Goal: Transaction & Acquisition: Book appointment/travel/reservation

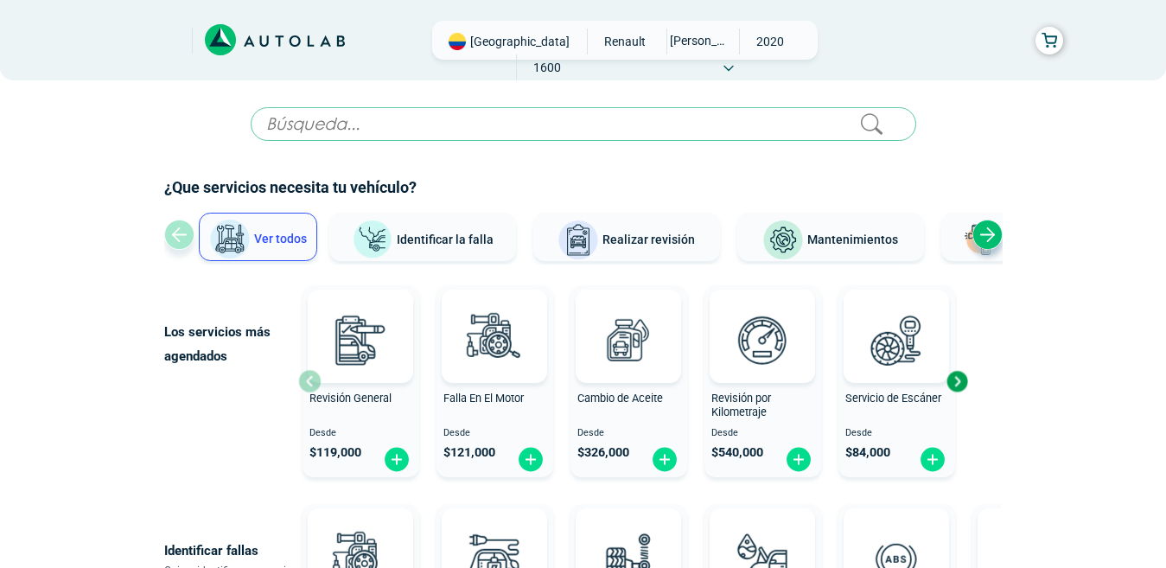
click at [838, 232] on span "Mantenimientos" at bounding box center [852, 239] width 91 height 14
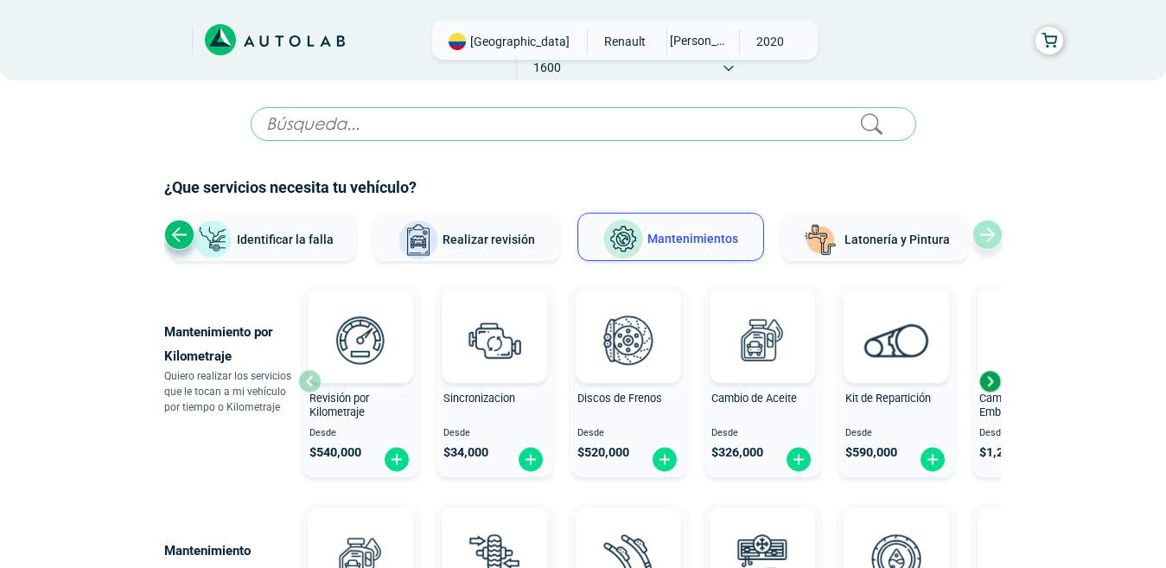
scroll to position [86, 0]
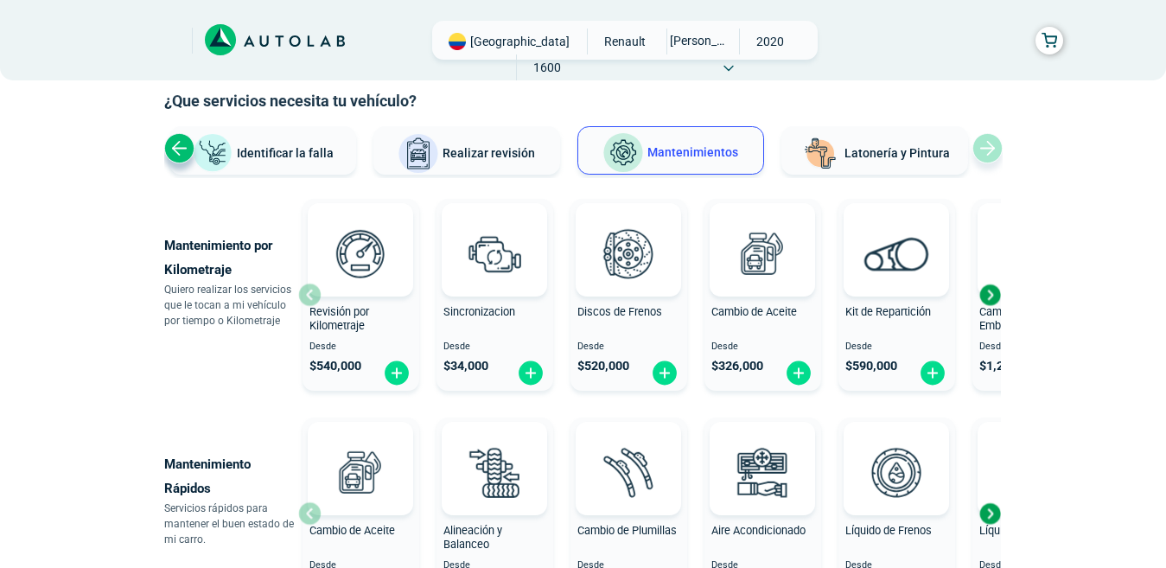
click at [997, 290] on div "Next slide" at bounding box center [990, 295] width 26 height 26
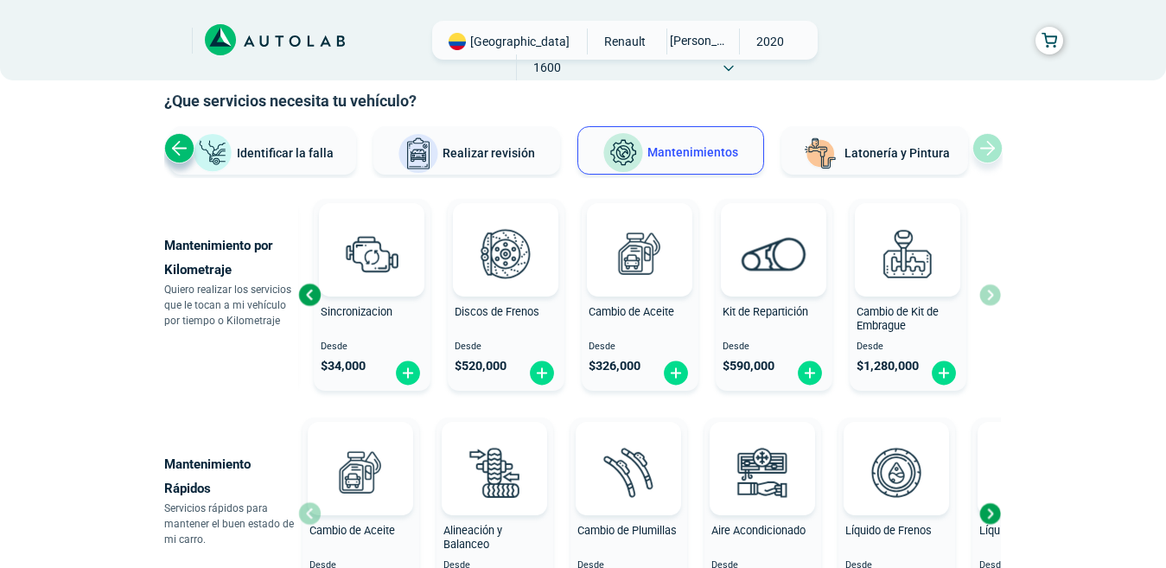
click at [993, 295] on div "Revisión por Kilometraje Desde $ 540,000 Sincronizacion Desde $ 34,000 Discos d…" at bounding box center [649, 295] width 703 height 206
click at [940, 373] on img at bounding box center [944, 373] width 28 height 27
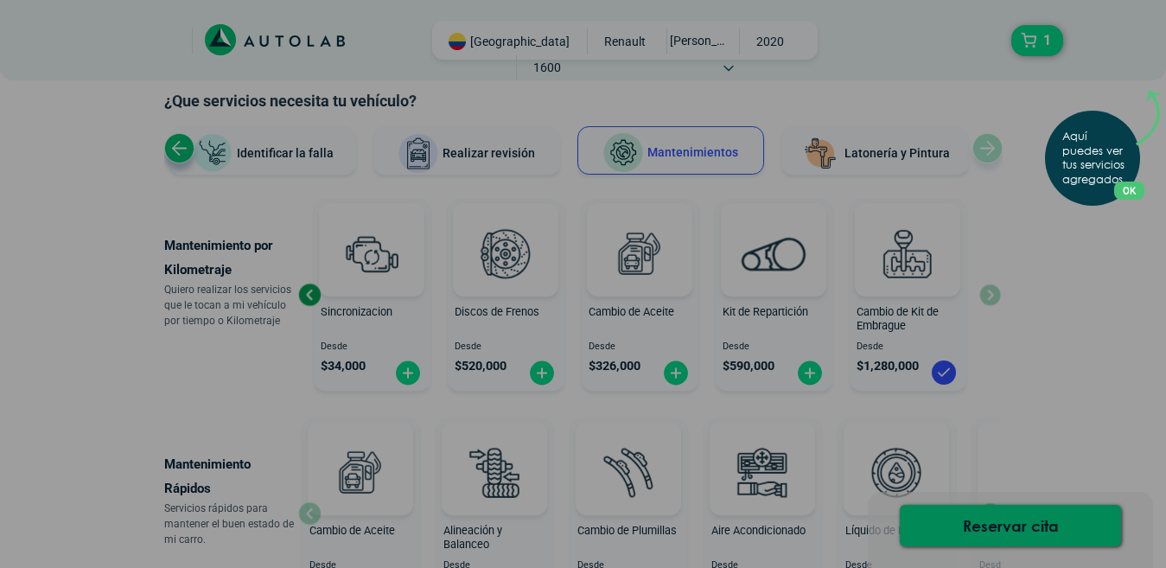
click at [1055, 50] on div "Aquí puedes ver tus servicios agregados. OK .aex,.bex{fill:none!important;strok…" at bounding box center [583, 284] width 1166 height 568
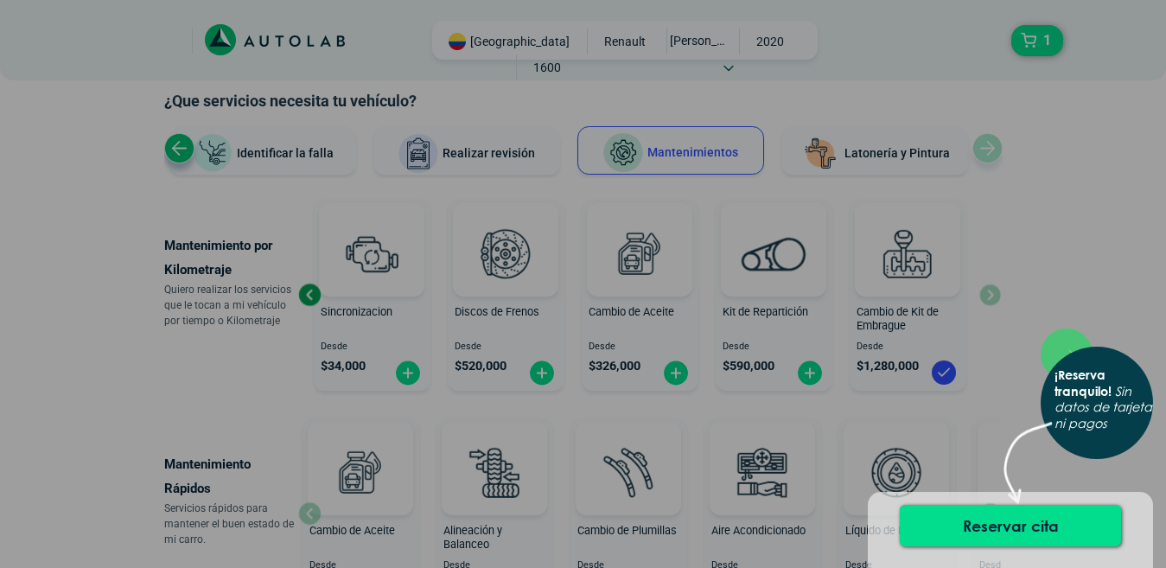
click at [1035, 191] on div "× ¡Reserva tranquilo! Sin datos de tarjeta ni pagos" at bounding box center [583, 284] width 1166 height 568
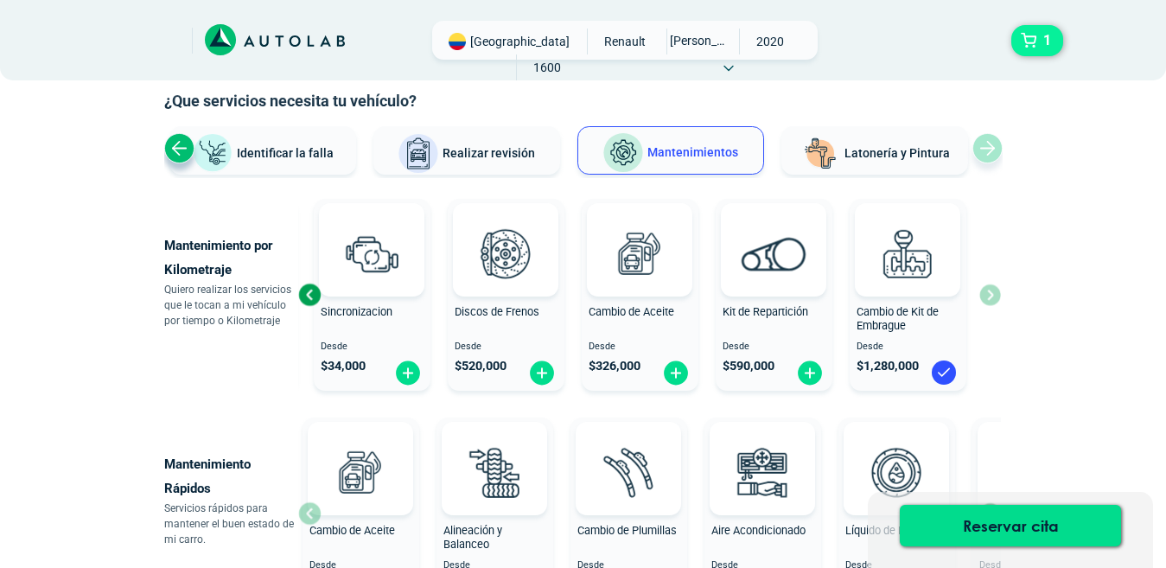
click at [1037, 47] on button "1" at bounding box center [1037, 40] width 52 height 31
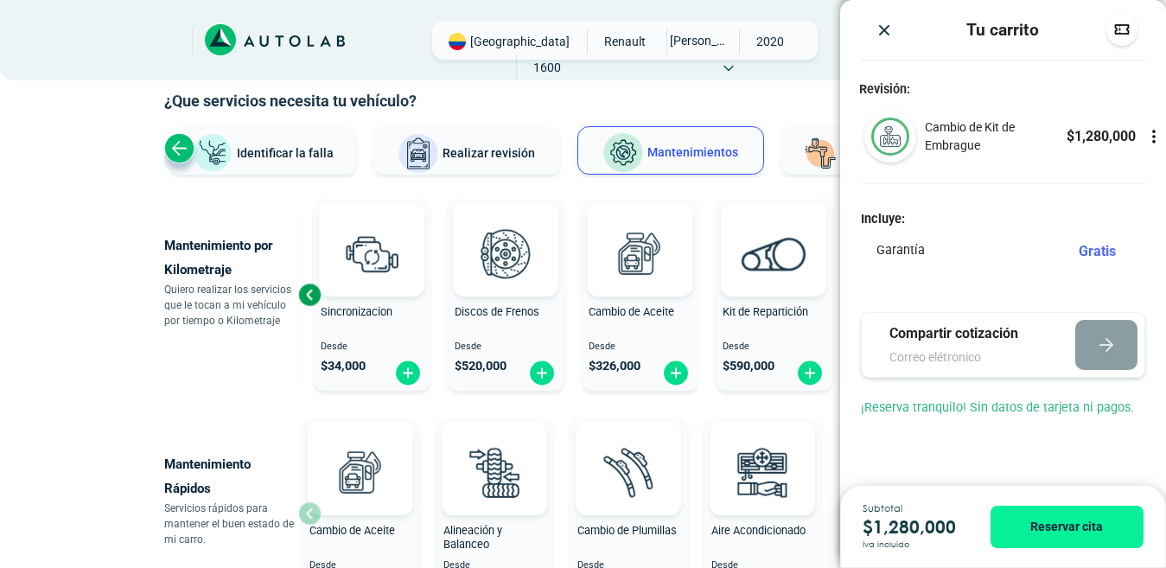
click at [1155, 133] on icon at bounding box center [1154, 132] width 2 height 2
click at [1161, 136] on icon at bounding box center [1153, 136] width 17 height 17
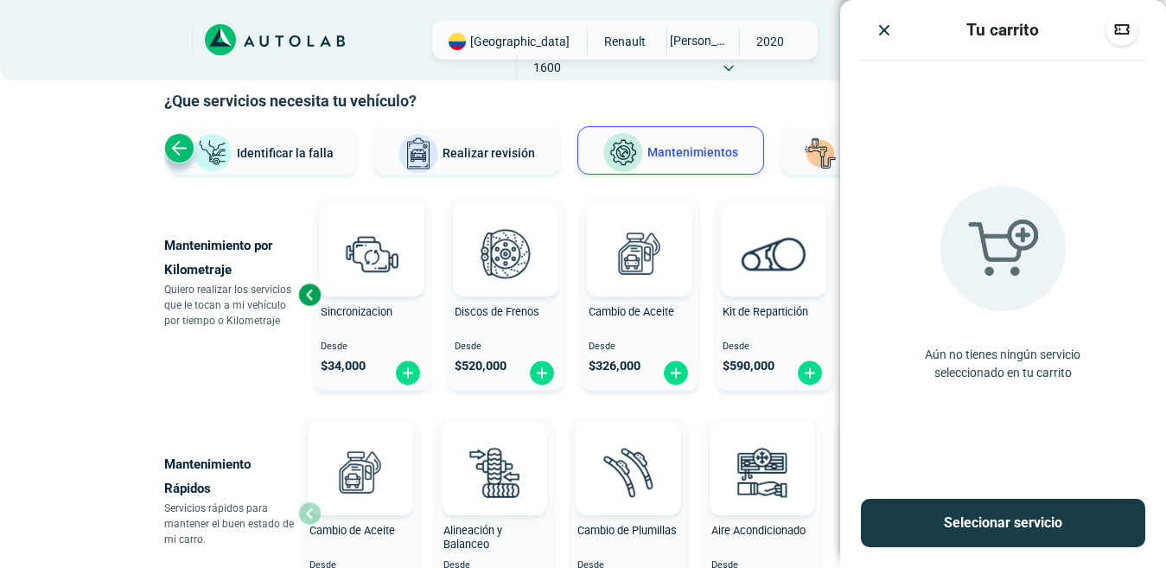
click at [887, 29] on img "Close" at bounding box center [884, 30] width 17 height 17
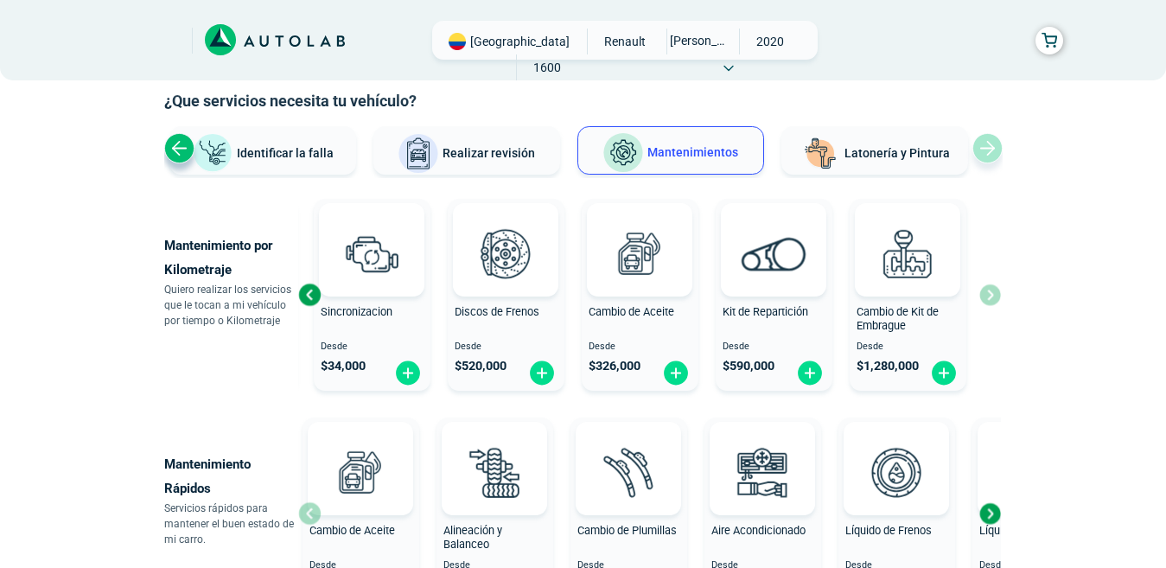
click at [903, 312] on span "Cambio de Kit de Embrague" at bounding box center [898, 319] width 82 height 28
click at [511, 280] on img at bounding box center [506, 253] width 76 height 76
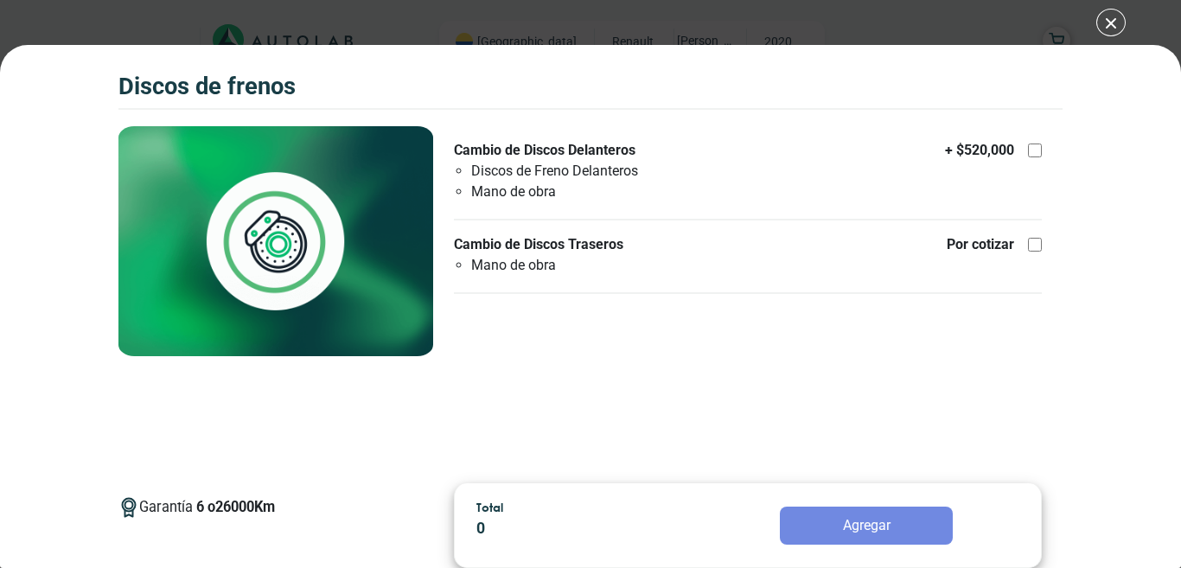
click at [1035, 244] on div at bounding box center [1035, 245] width 14 height 14
click at [1035, 244] on input "Cambio de Discos Traseros Mano de obra Por cotizar" at bounding box center [1035, 245] width 14 height 14
checkbox input "true"
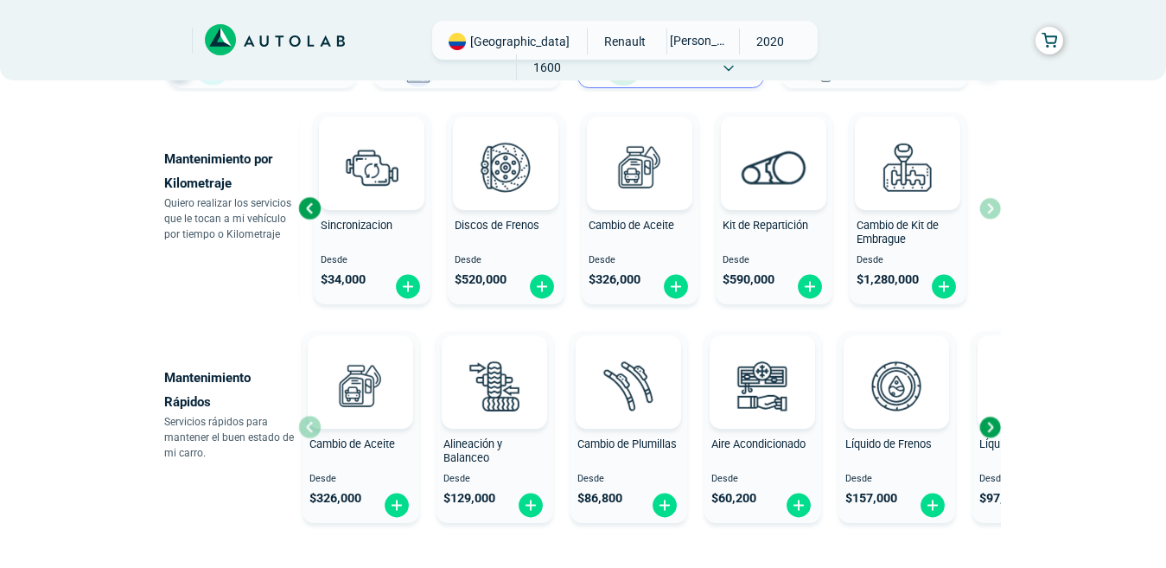
scroll to position [259, 0]
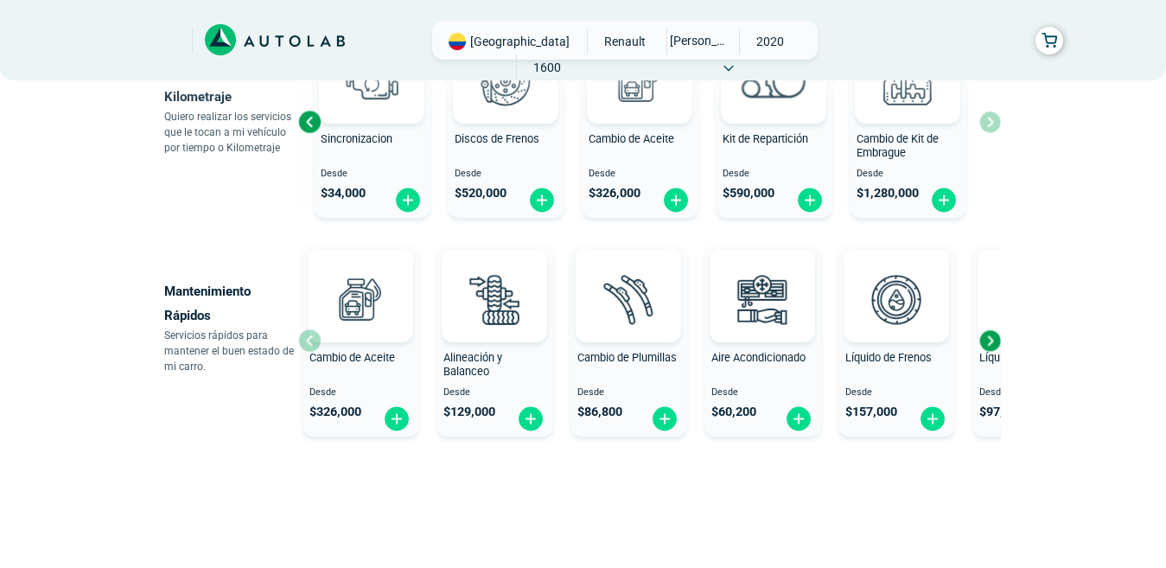
click at [988, 341] on div "Next slide" at bounding box center [990, 341] width 26 height 26
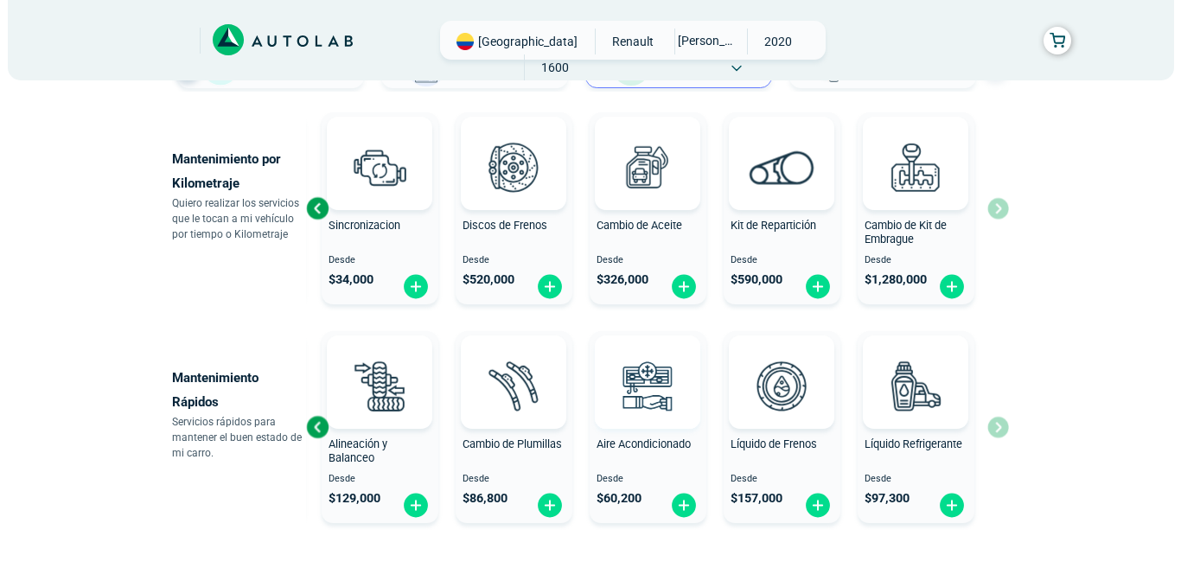
scroll to position [86, 0]
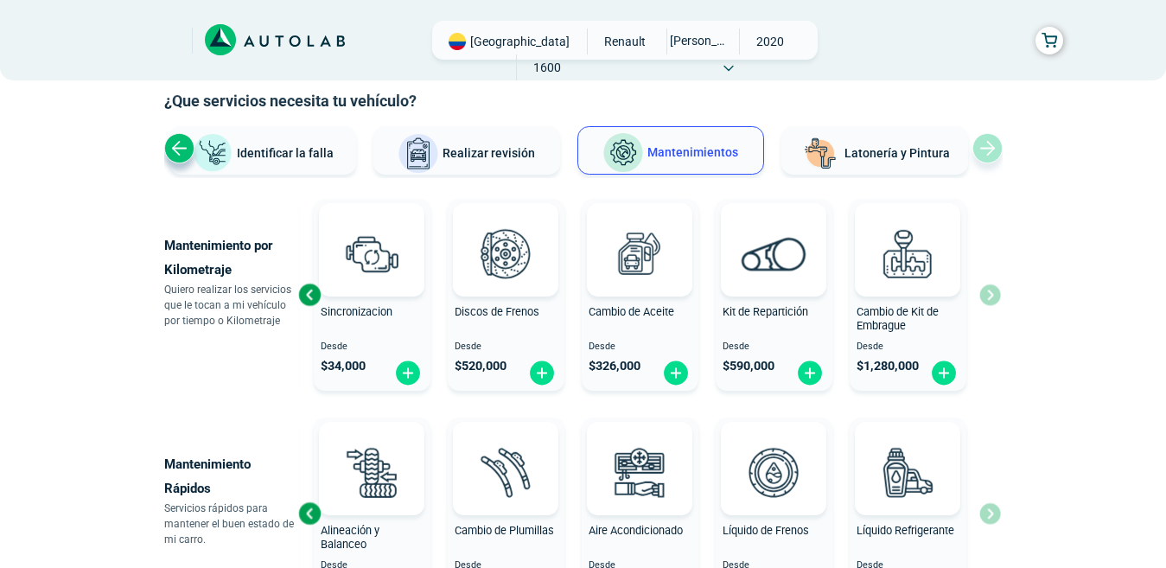
click at [309, 296] on div "Previous slide" at bounding box center [309, 295] width 26 height 26
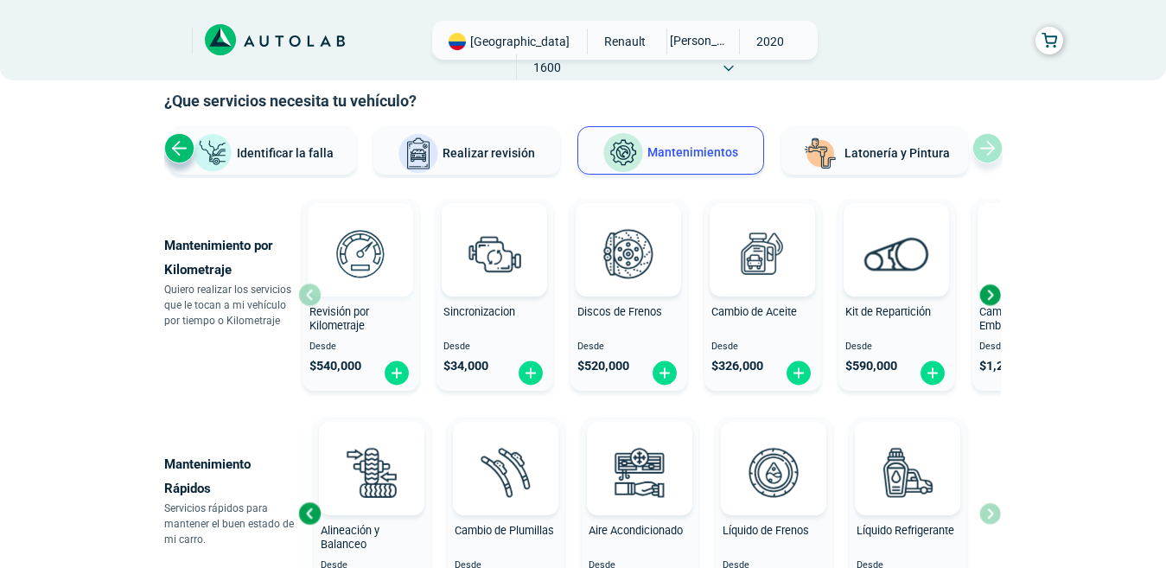
click at [310, 295] on div "Revisión por Kilometraje Desde $ 540,000" at bounding box center [361, 295] width 117 height 184
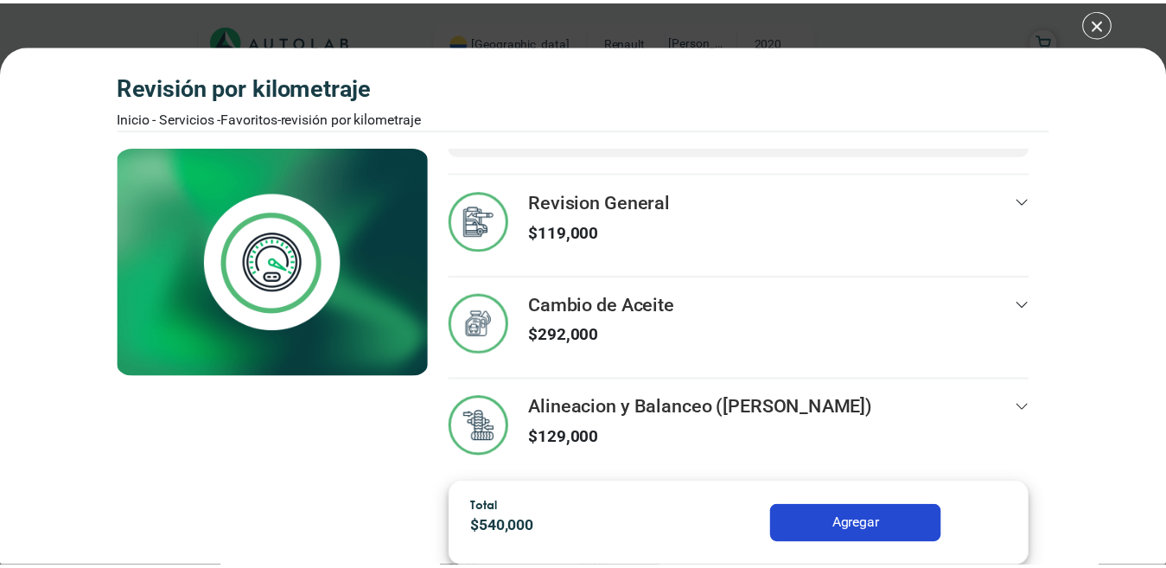
scroll to position [100, 0]
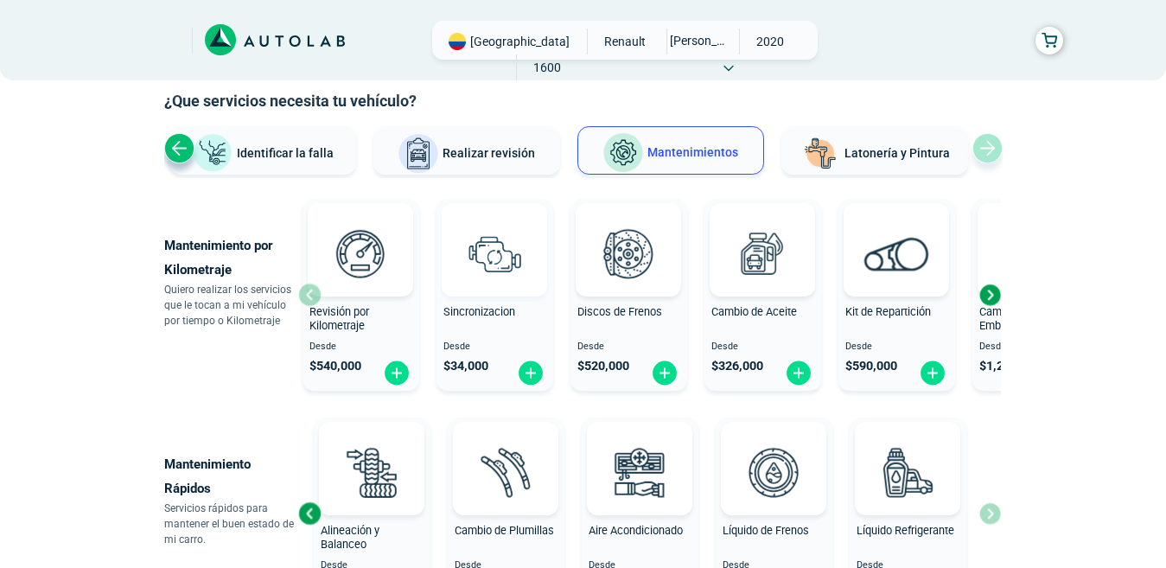
click at [492, 268] on img at bounding box center [494, 253] width 76 height 76
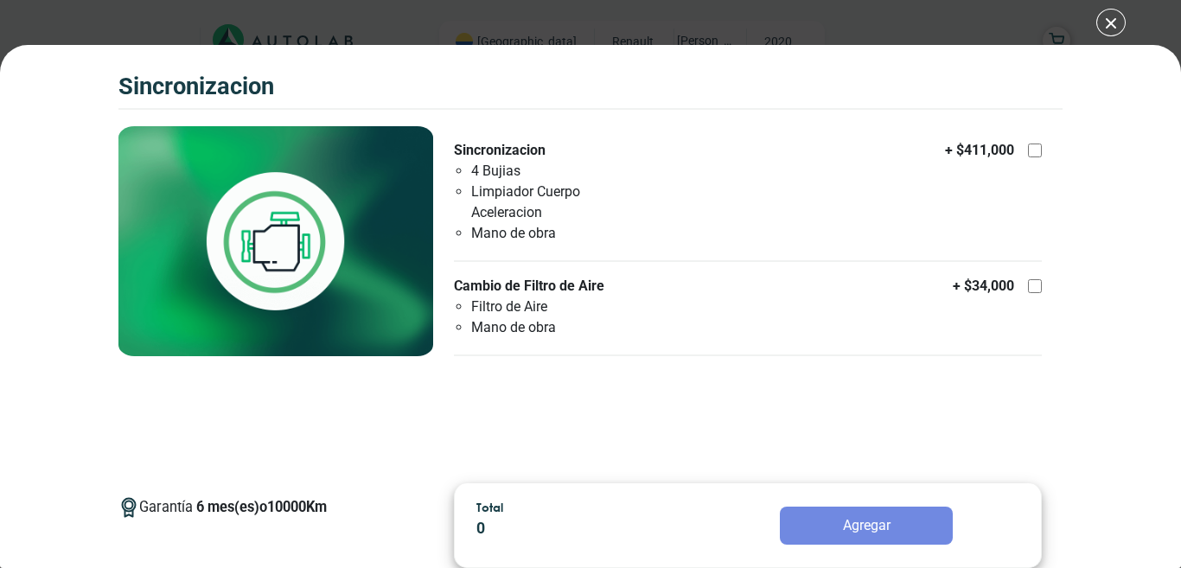
click at [1032, 150] on div at bounding box center [1035, 150] width 14 height 14
click at [1032, 150] on input "Sincronizacion 4 Bujias Limpiador Cuerpo Aceleracion Mano de obra + $ 411,000" at bounding box center [1035, 150] width 14 height 14
checkbox input "true"
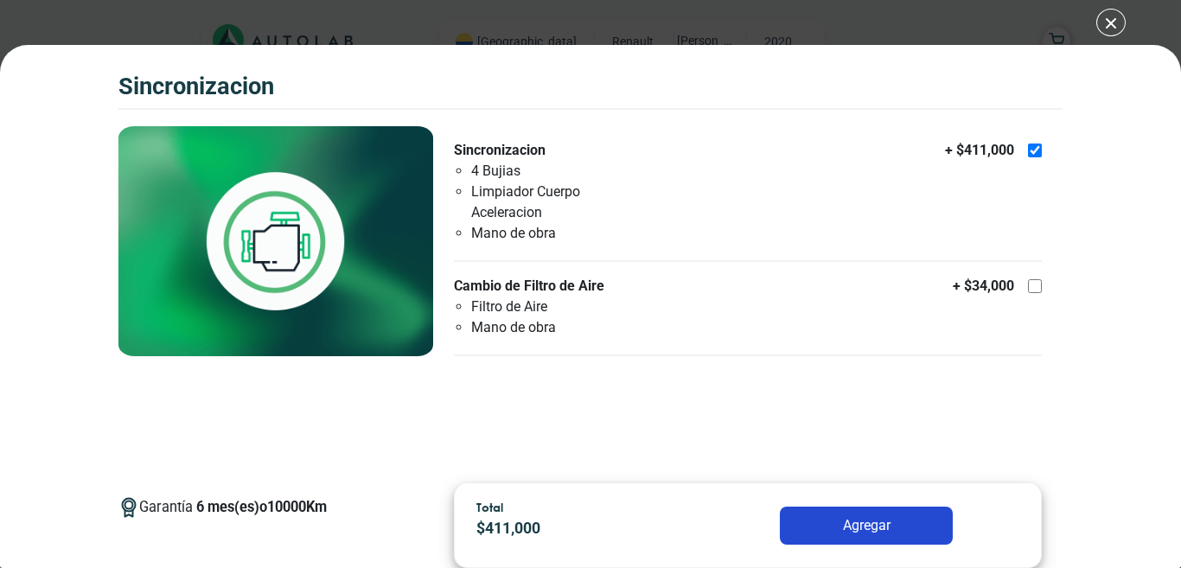
click at [1029, 289] on div at bounding box center [1035, 286] width 14 height 14
click at [1029, 289] on input "Cambio de Filtro de Aire Filtro de Aire Mano de obra + $ 34,000" at bounding box center [1035, 286] width 14 height 14
checkbox input "true"
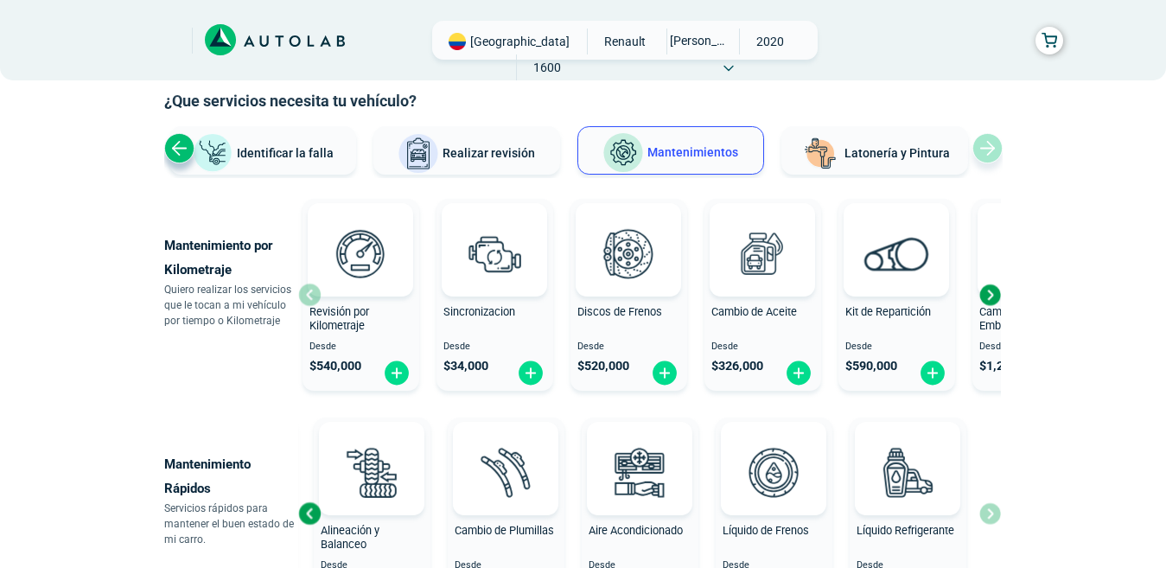
click at [247, 156] on span "Identificar la falla" at bounding box center [285, 152] width 97 height 14
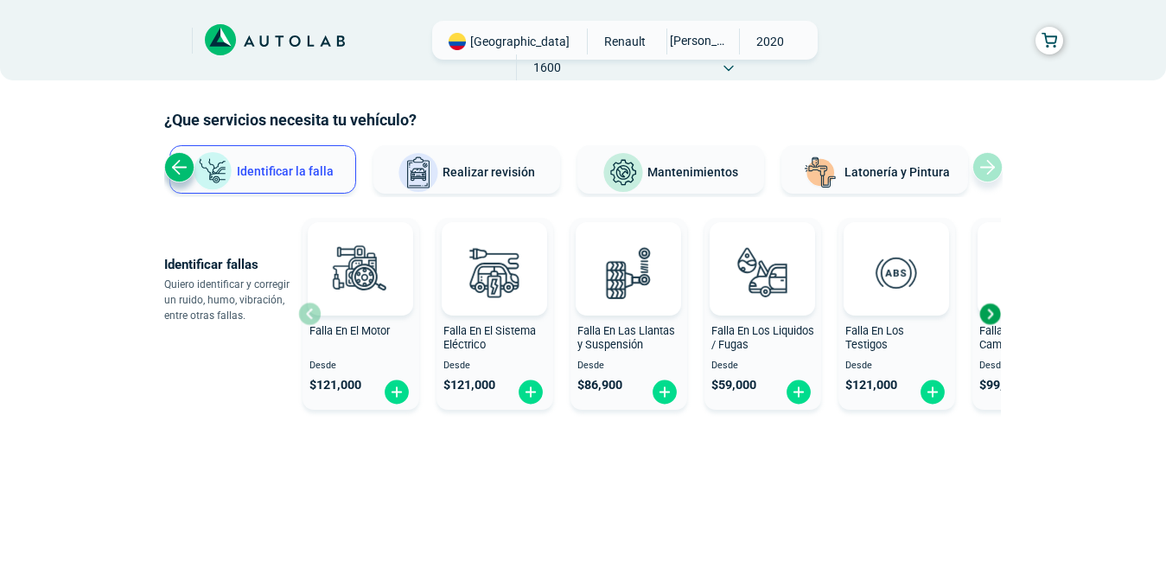
scroll to position [67, 0]
click at [991, 316] on div "Next slide" at bounding box center [990, 314] width 26 height 26
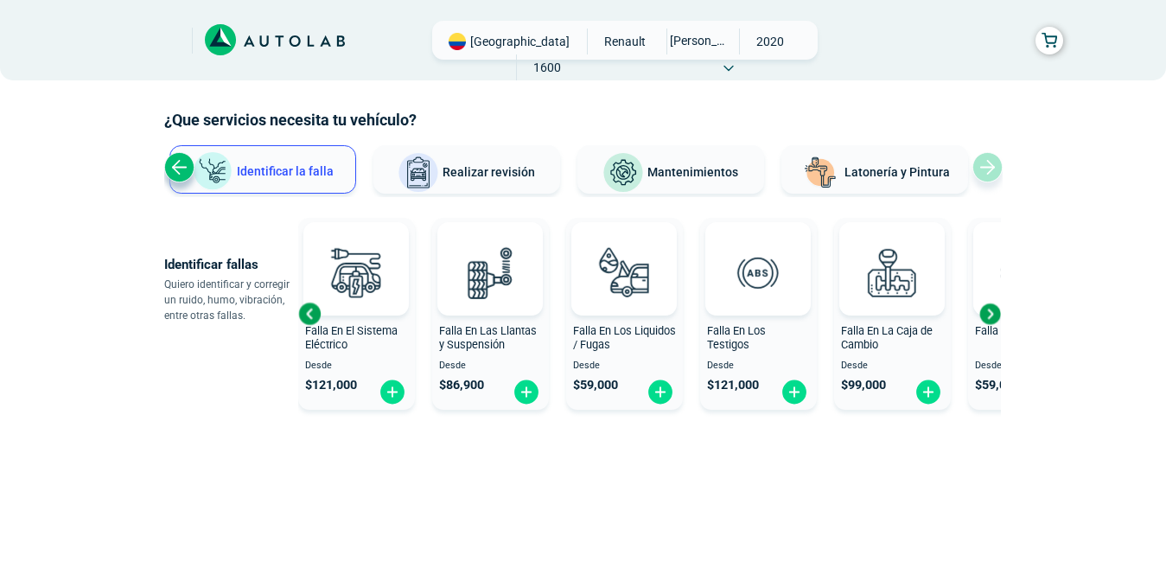
click at [994, 316] on div "Next slide" at bounding box center [990, 314] width 26 height 26
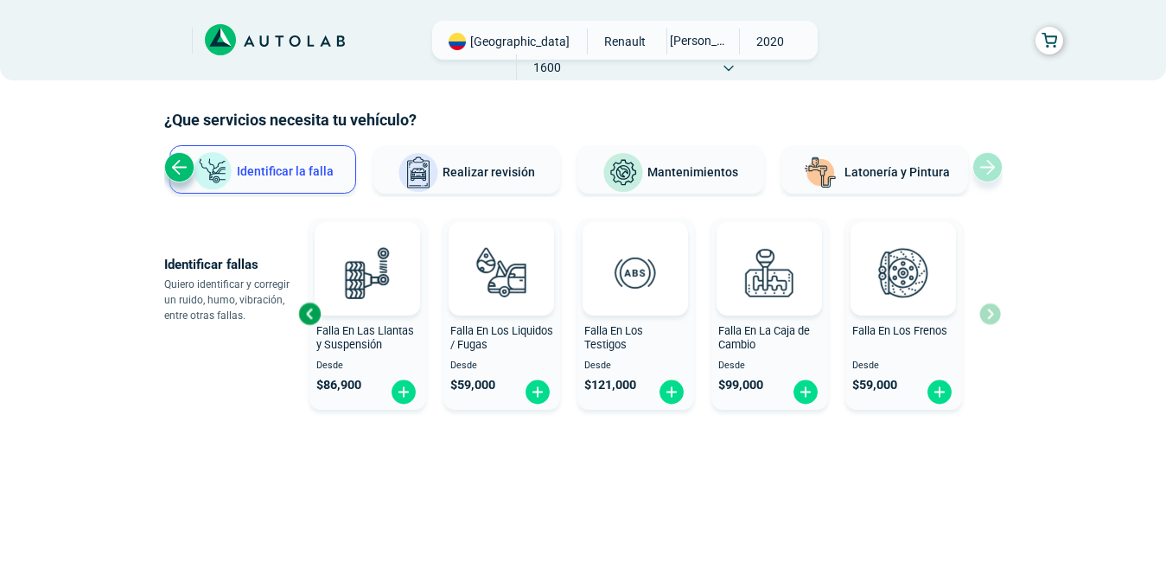
click at [995, 316] on div "Falla En El Motor Desde $ 121,000 Falla En El Sistema Eléctrico Desde $ 121,000…" at bounding box center [649, 314] width 703 height 206
click at [184, 169] on div "Previous slide" at bounding box center [179, 167] width 30 height 30
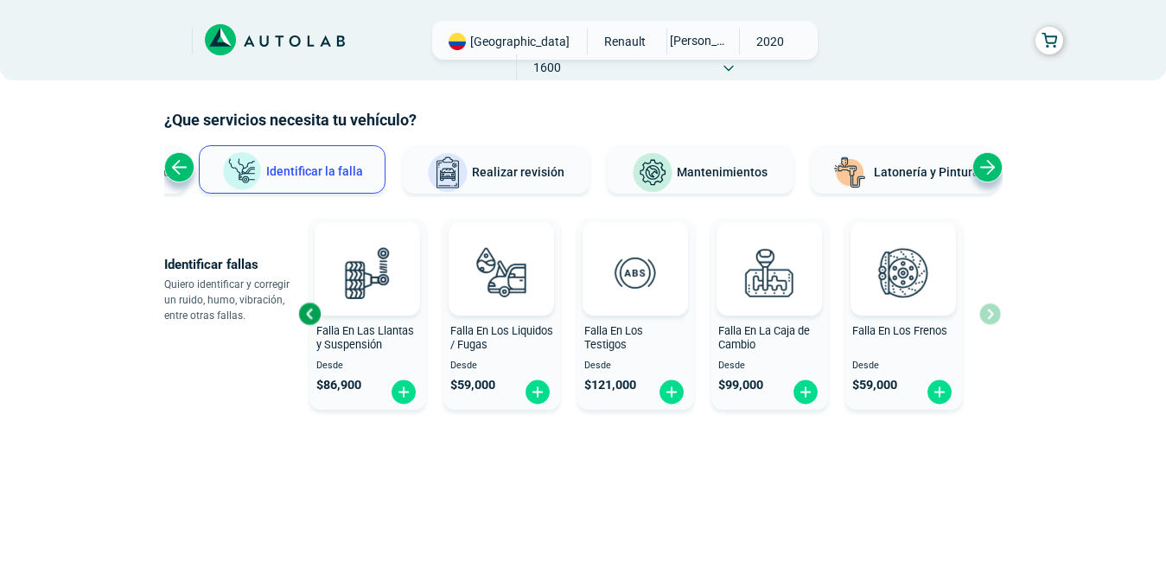
click at [184, 169] on div "Previous slide" at bounding box center [179, 167] width 30 height 30
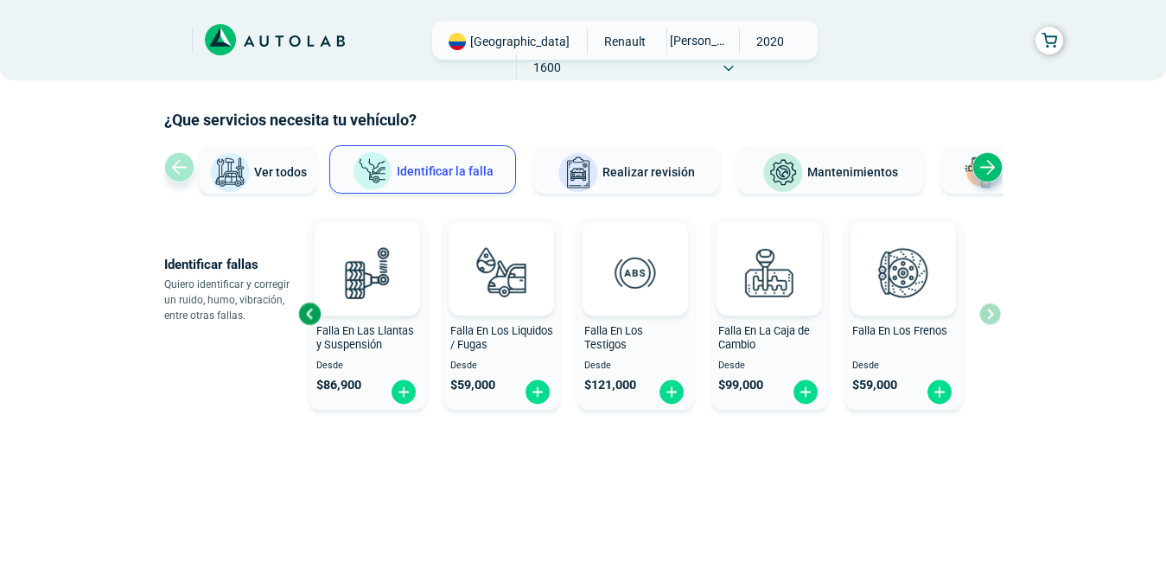
click at [199, 169] on button "Ver todos" at bounding box center [258, 169] width 118 height 48
click at [209, 169] on img at bounding box center [229, 172] width 41 height 41
click at [184, 169] on div "Ver todos Identificar la falla Realizar revisión Mantenimientos Latonería y Pin…" at bounding box center [583, 171] width 838 height 52
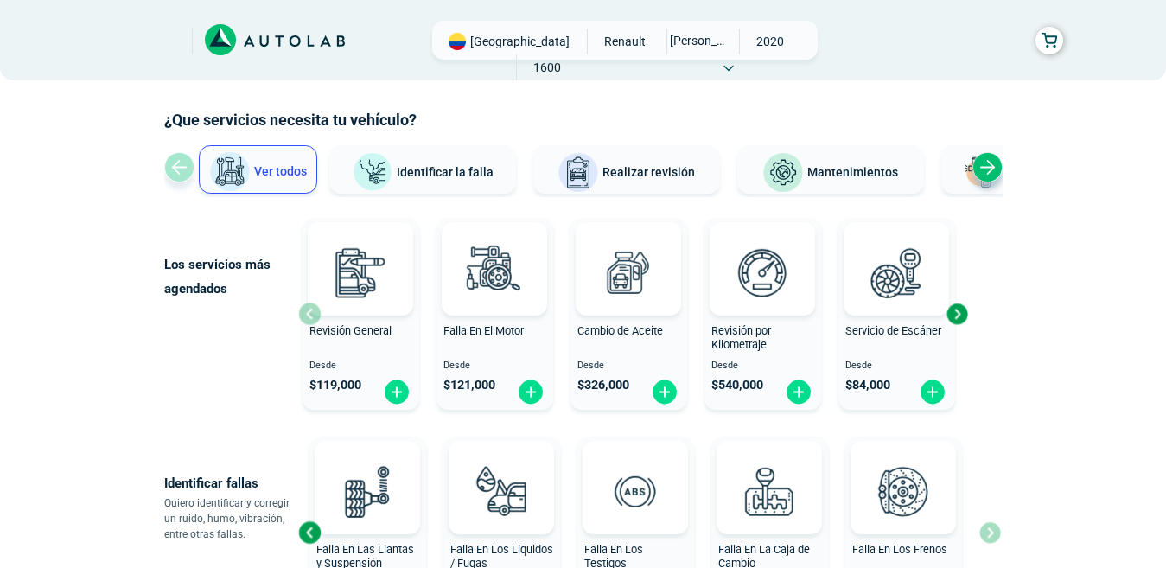
scroll to position [86, 0]
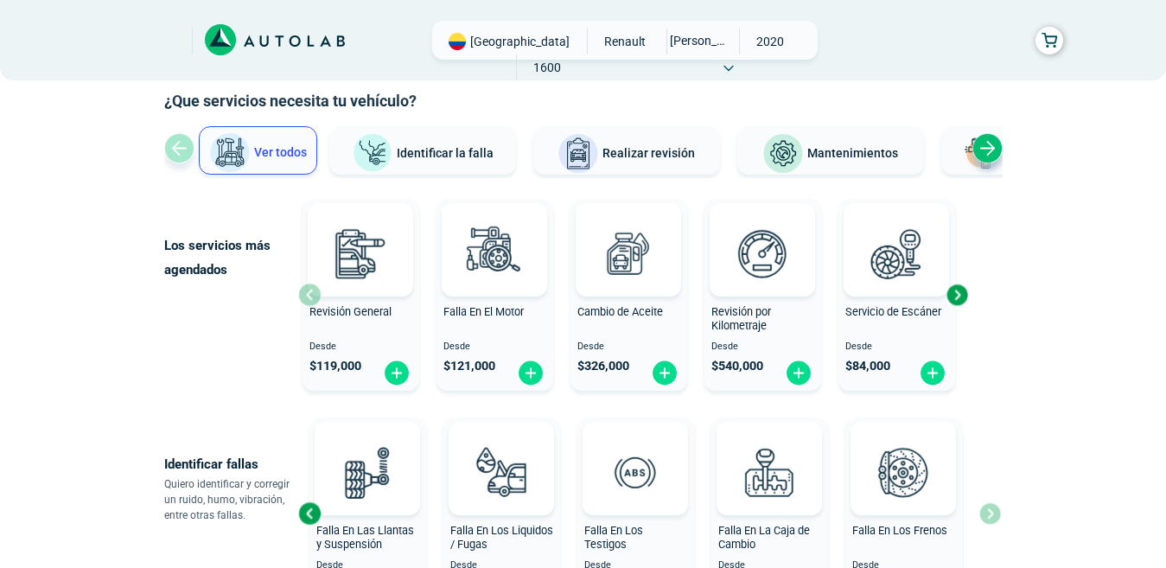
click at [184, 169] on div "Ver todos Identificar la falla Realizar revisión Mantenimientos Latonería y Pin…" at bounding box center [583, 152] width 838 height 52
click at [625, 146] on span "Realizar revisión" at bounding box center [648, 153] width 92 height 14
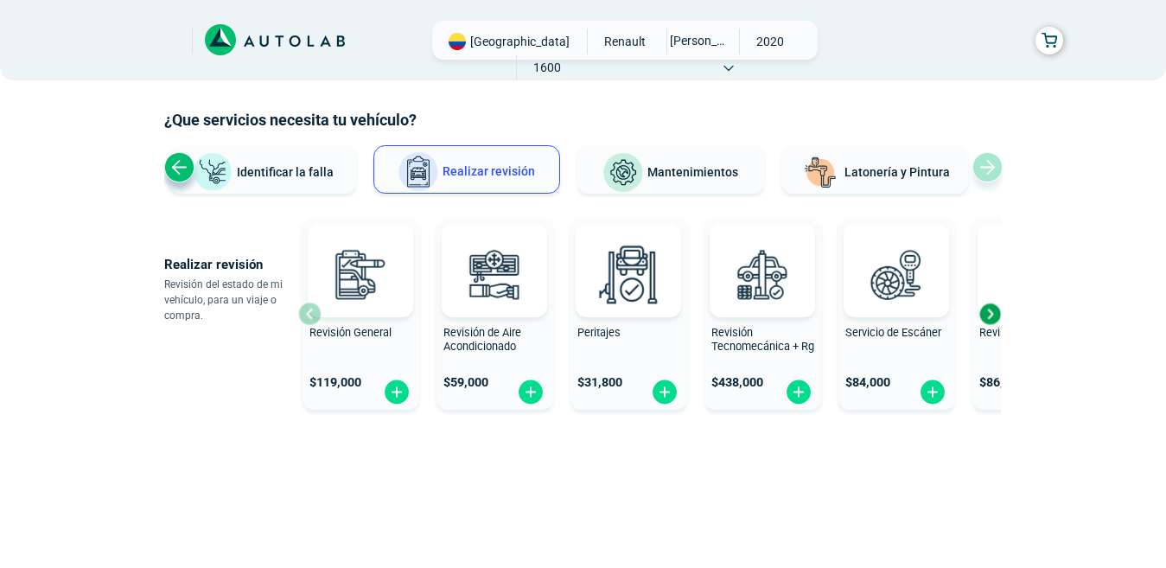
click at [994, 320] on div "Next slide" at bounding box center [990, 314] width 26 height 26
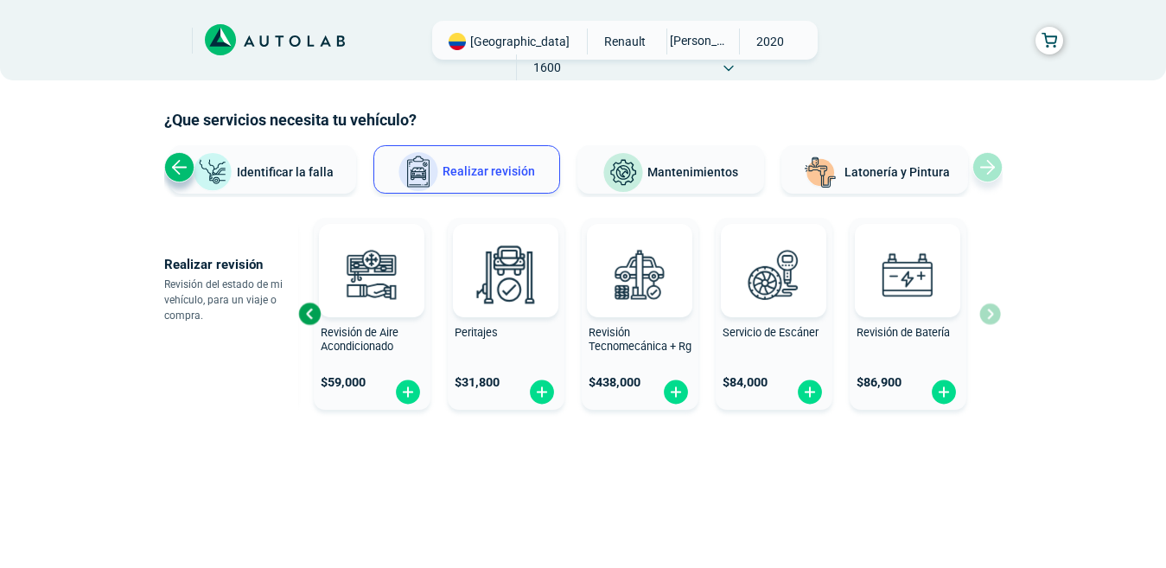
click at [995, 321] on div "Revisión General $ 119,000 Revisión de Aire Acondicionado $ 59,000 Peritajes $ …" at bounding box center [649, 314] width 703 height 206
click at [666, 165] on span "Mantenimientos" at bounding box center [692, 172] width 91 height 14
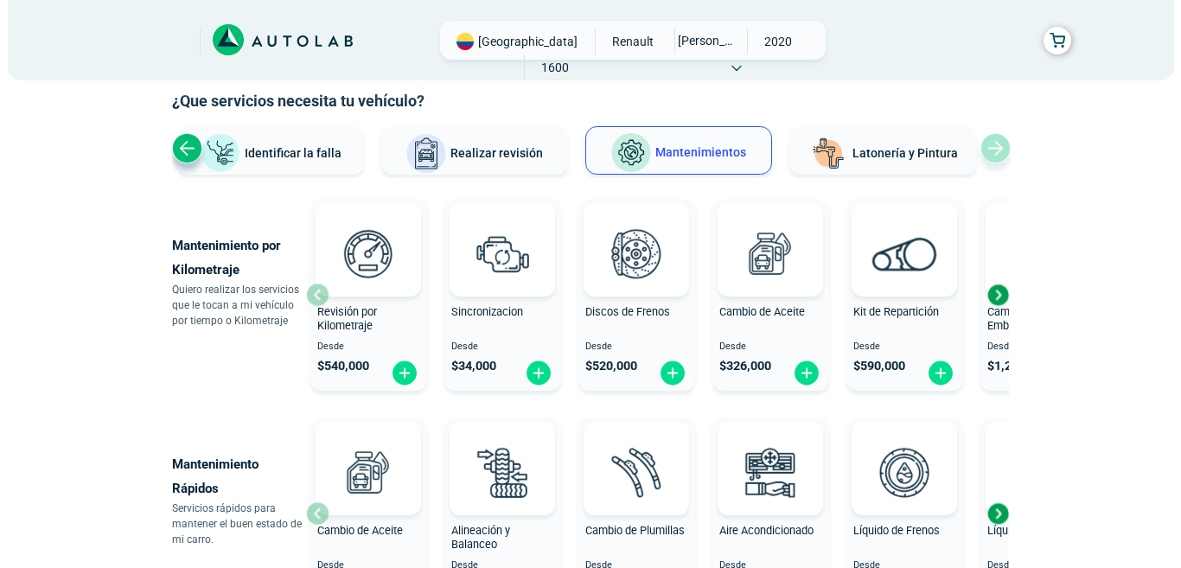
scroll to position [173, 0]
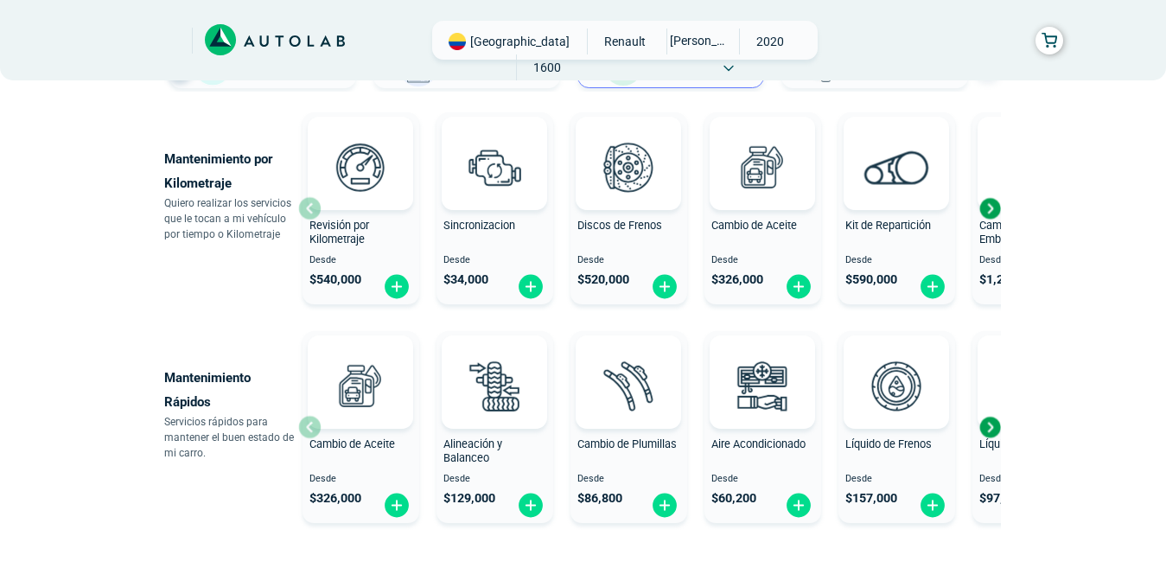
click at [996, 207] on div "Next slide" at bounding box center [990, 208] width 26 height 26
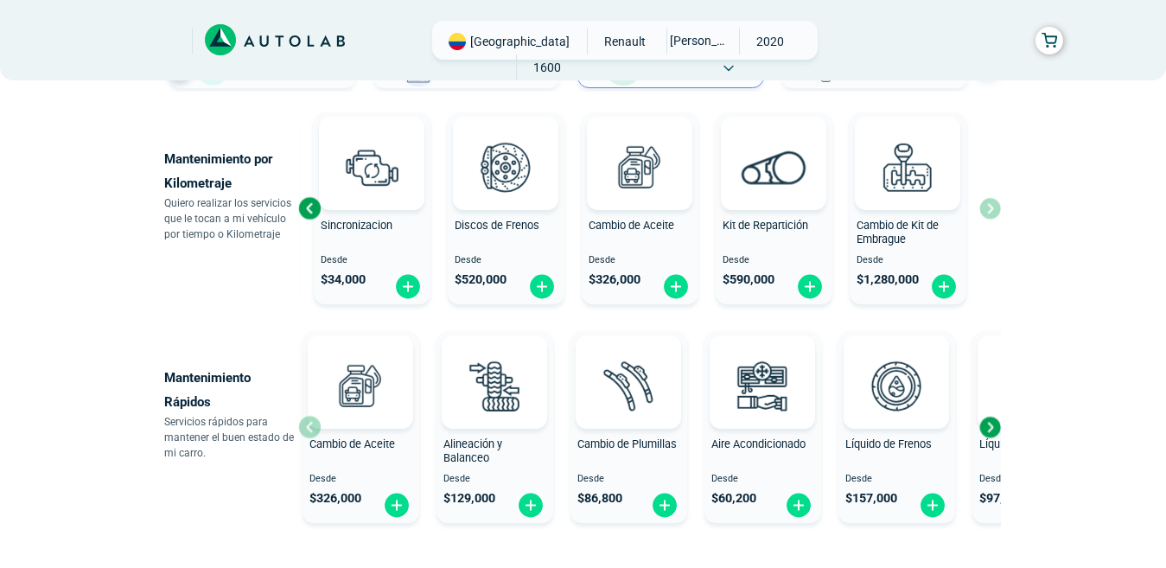
click at [996, 207] on div "Revisión por Kilometraje Desde $ 540,000 Sincronizacion Desde $ 34,000 Discos d…" at bounding box center [649, 208] width 703 height 206
click at [315, 213] on div "Previous slide" at bounding box center [309, 208] width 26 height 26
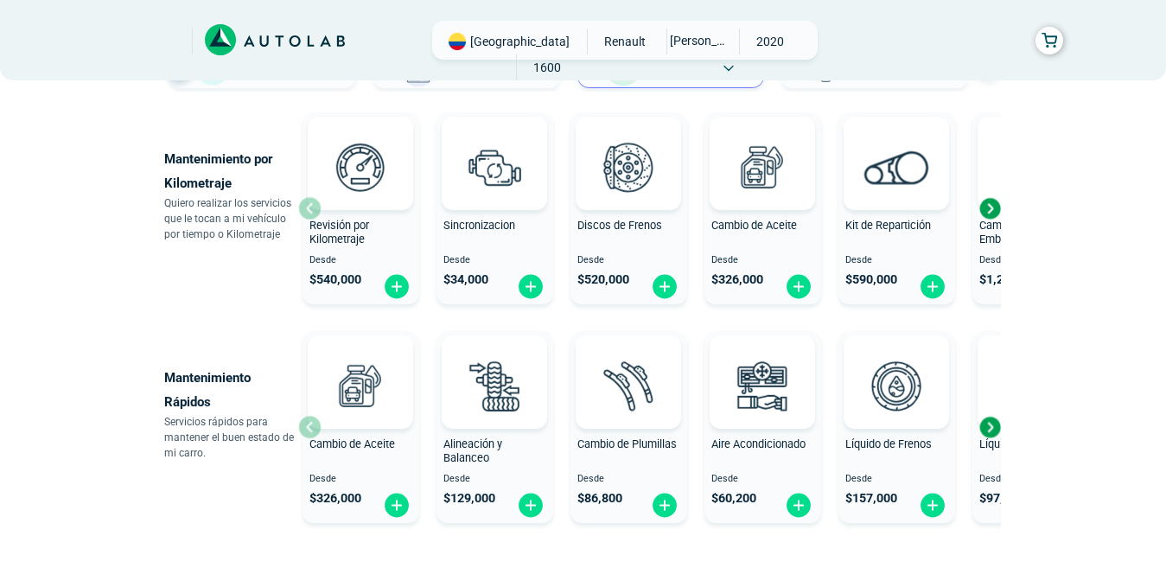
click at [315, 213] on div "Revisión por Kilometraje Desde $ 540,000" at bounding box center [361, 209] width 117 height 184
click at [0, 0] on img at bounding box center [0, 0] width 0 height 0
click at [993, 427] on div "Next slide" at bounding box center [990, 427] width 26 height 26
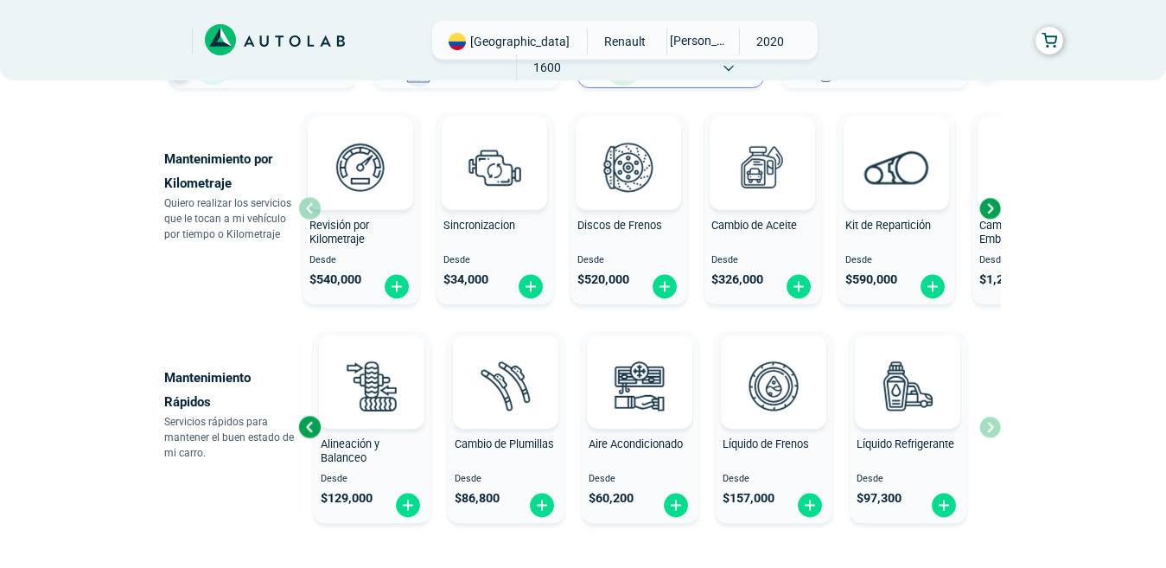
click at [993, 427] on div "Cambio de Aceite Desde $ 326,000 Alineación y Balanceo Desde $ 129,000 Cambio d…" at bounding box center [649, 427] width 703 height 206
click at [313, 430] on div "Previous slide" at bounding box center [309, 427] width 26 height 26
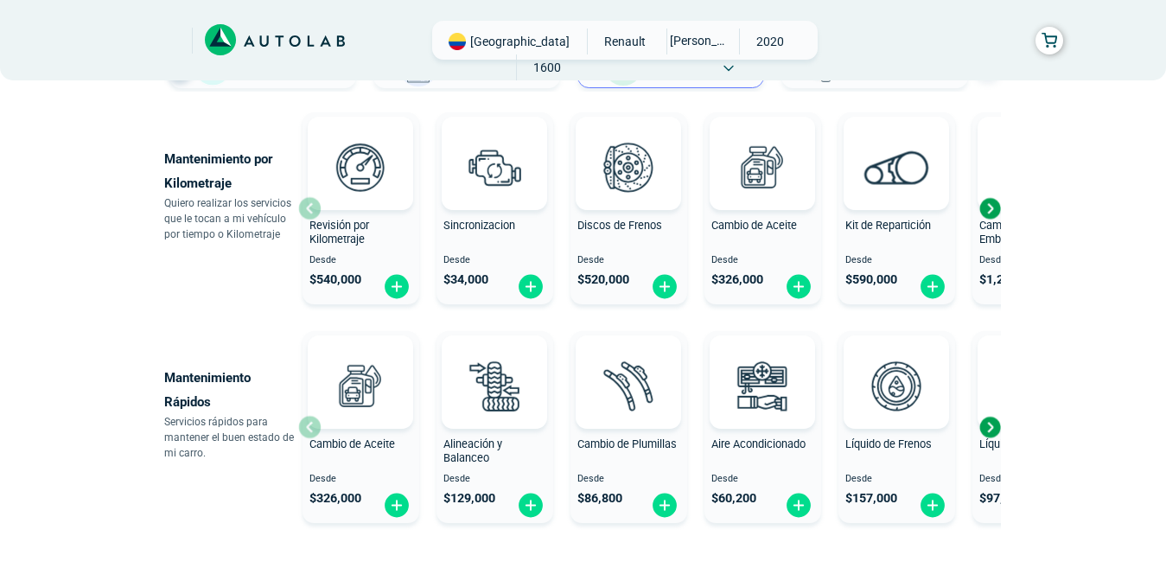
click at [313, 430] on div "Cambio de Aceite Desde $ 326,000" at bounding box center [361, 427] width 117 height 184
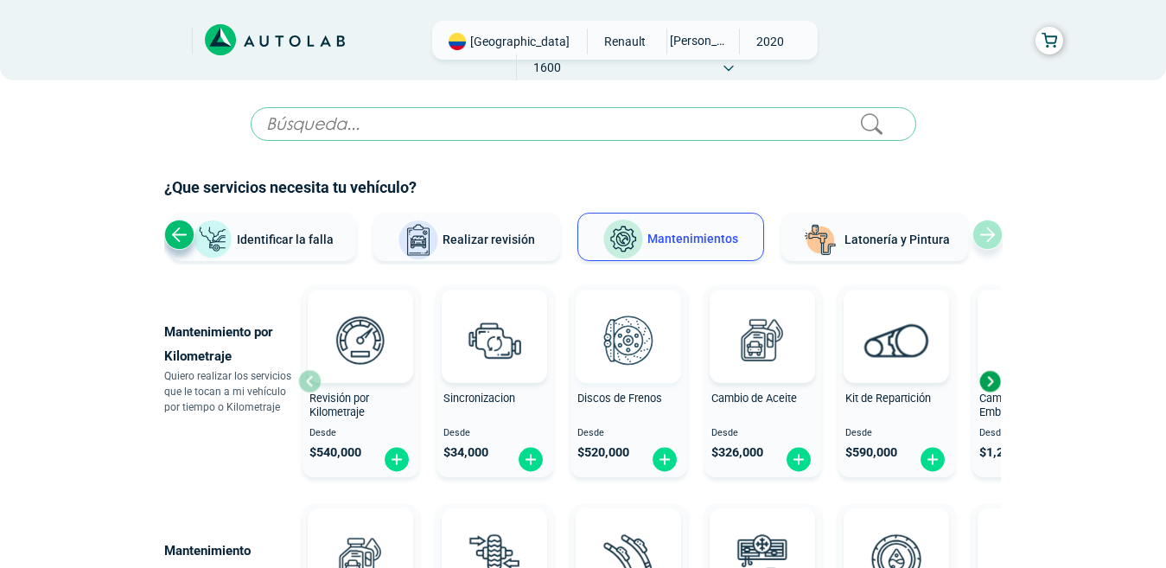
click at [629, 352] on img at bounding box center [628, 340] width 76 height 76
